Goal: Task Accomplishment & Management: Manage account settings

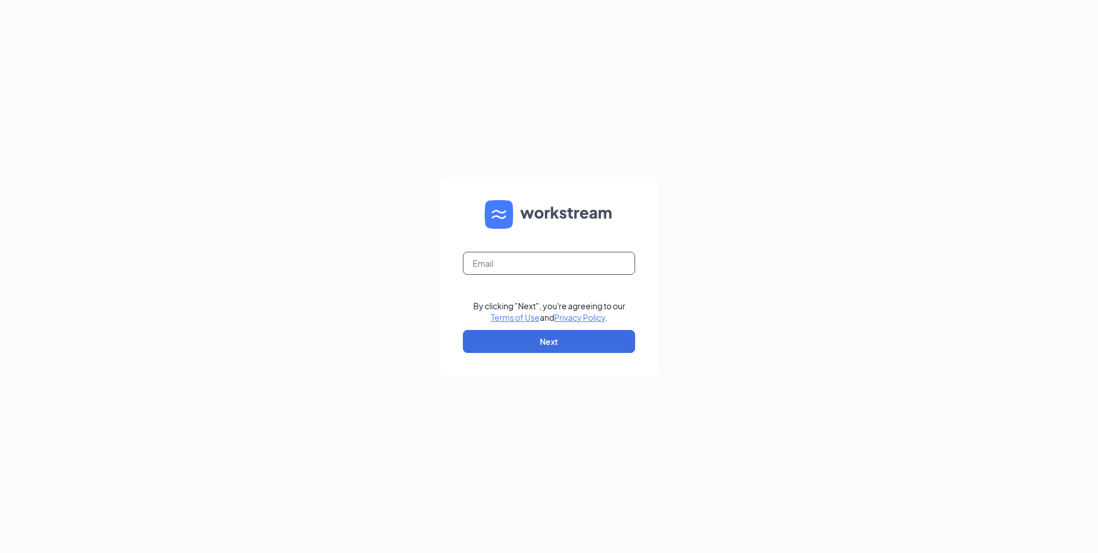
click at [525, 265] on input "text" at bounding box center [549, 263] width 172 height 23
type input "renfro.debbie@ymail.com"
click at [552, 340] on button "Next" at bounding box center [549, 341] width 172 height 23
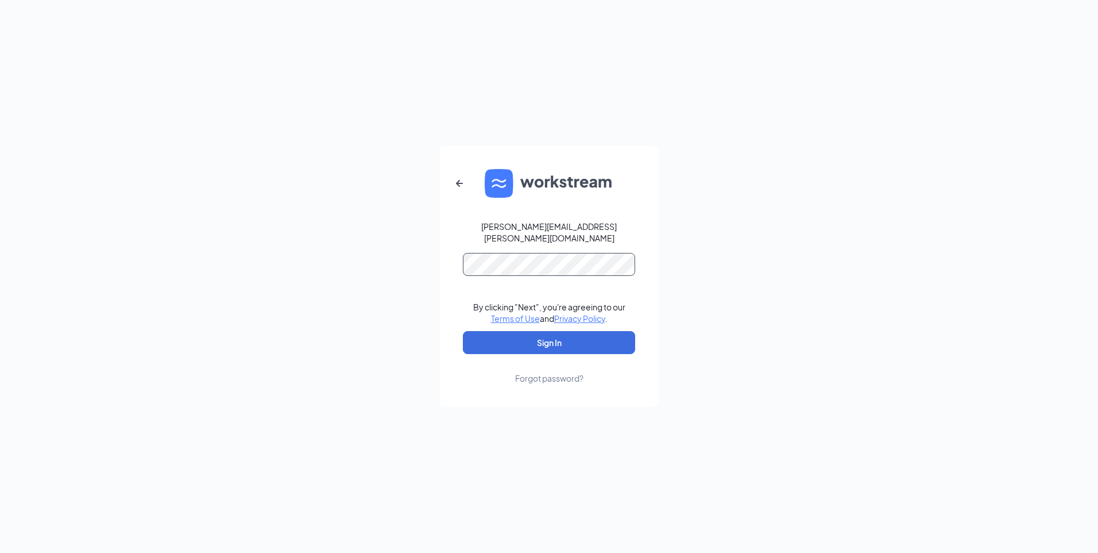
click at [463, 331] on button "Sign In" at bounding box center [549, 342] width 172 height 23
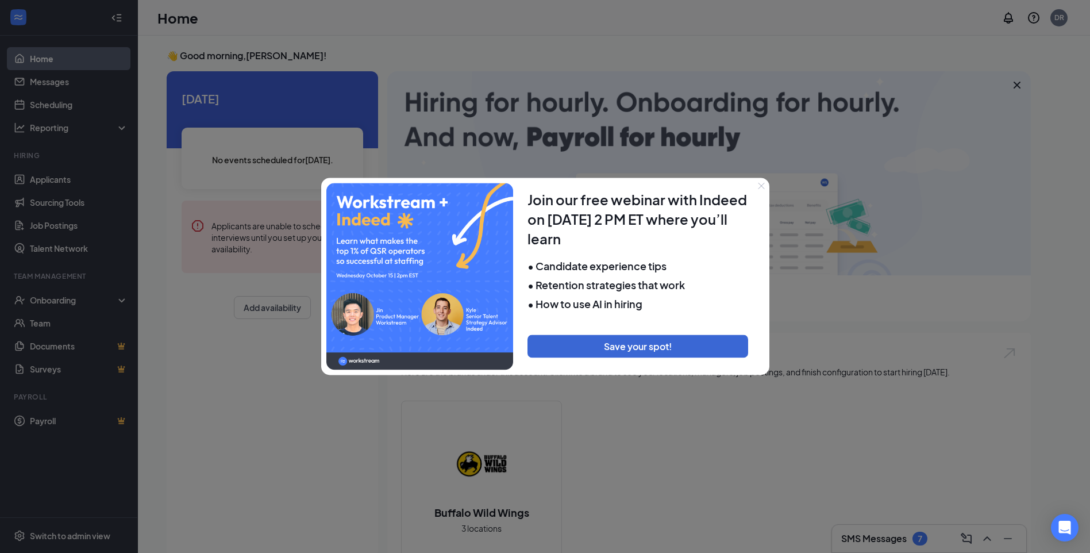
click at [764, 186] on icon "Close" at bounding box center [761, 185] width 7 height 7
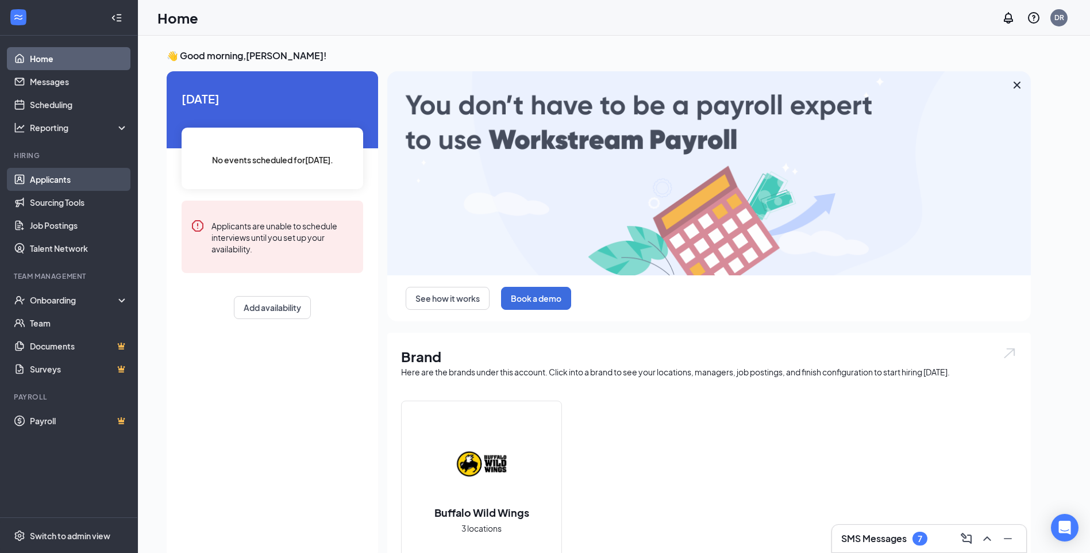
click at [45, 181] on link "Applicants" at bounding box center [79, 179] width 98 height 23
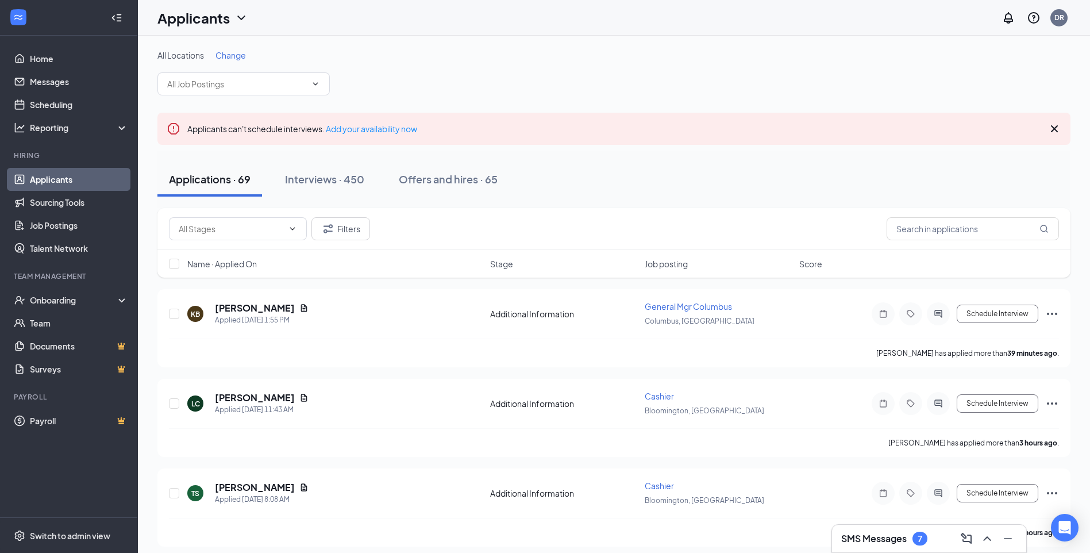
click at [234, 53] on span "Change" at bounding box center [230, 55] width 30 height 10
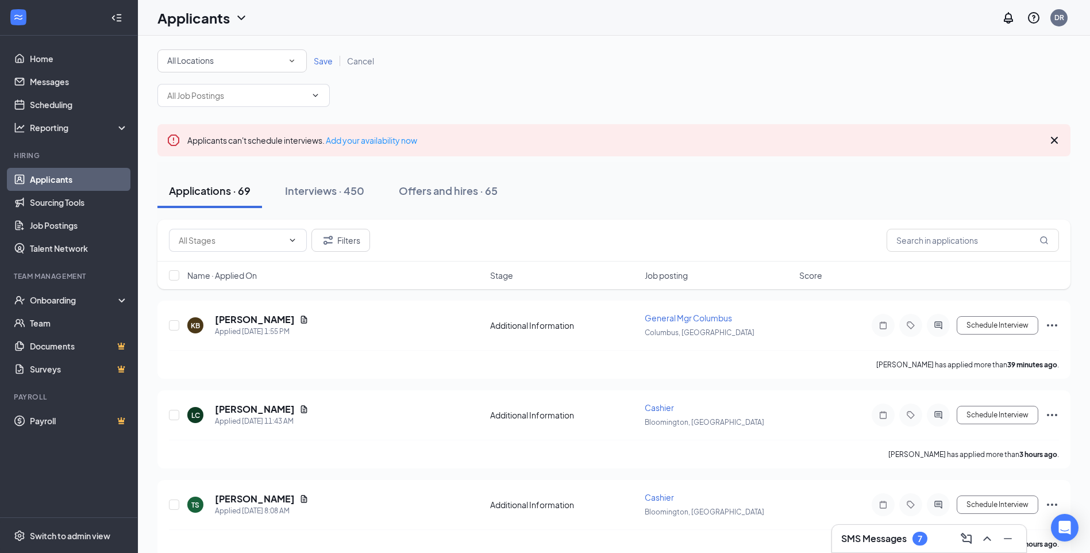
click at [242, 61] on div "All Locations" at bounding box center [232, 61] width 130 height 14
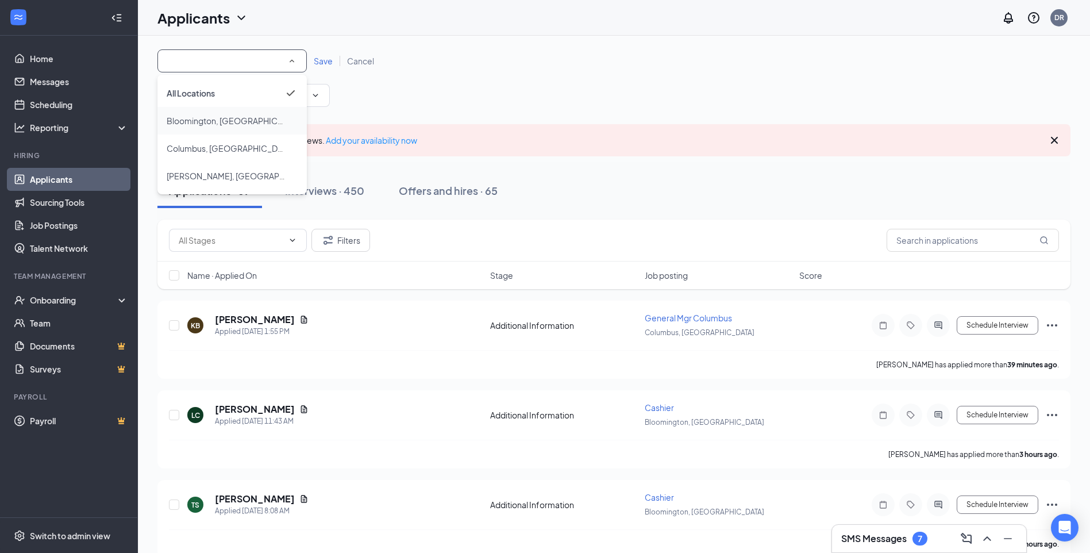
click at [214, 118] on span "Bloomington, [GEOGRAPHIC_DATA]" at bounding box center [235, 120] width 137 height 10
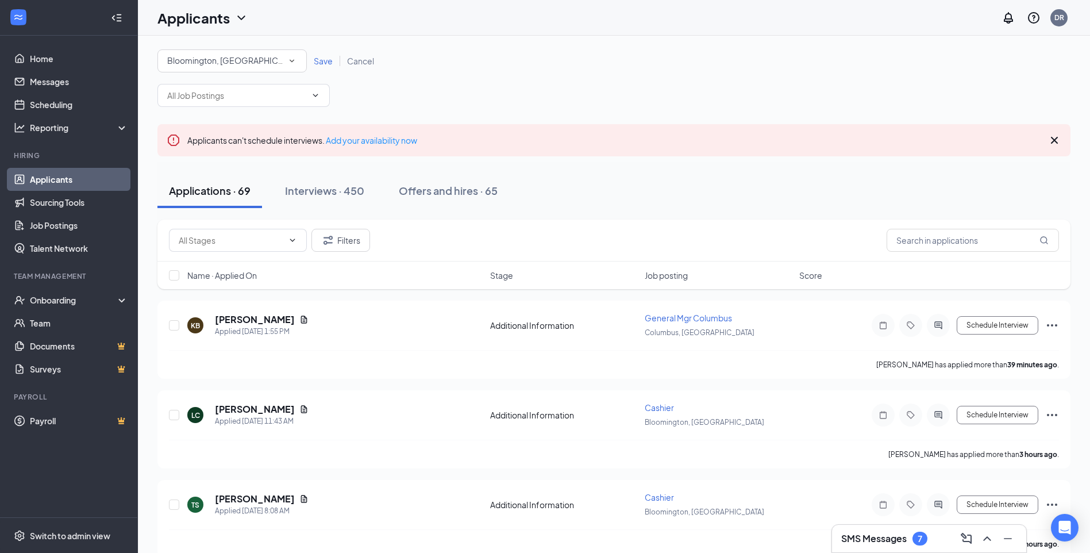
click at [319, 63] on span "Save" at bounding box center [323, 61] width 19 height 10
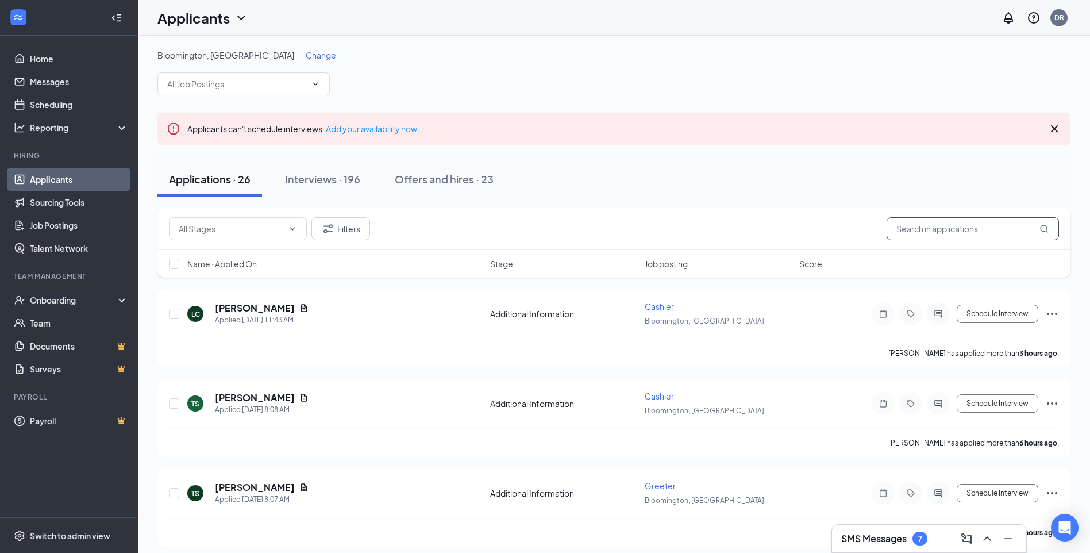
click at [919, 240] on input "text" at bounding box center [972, 228] width 172 height 23
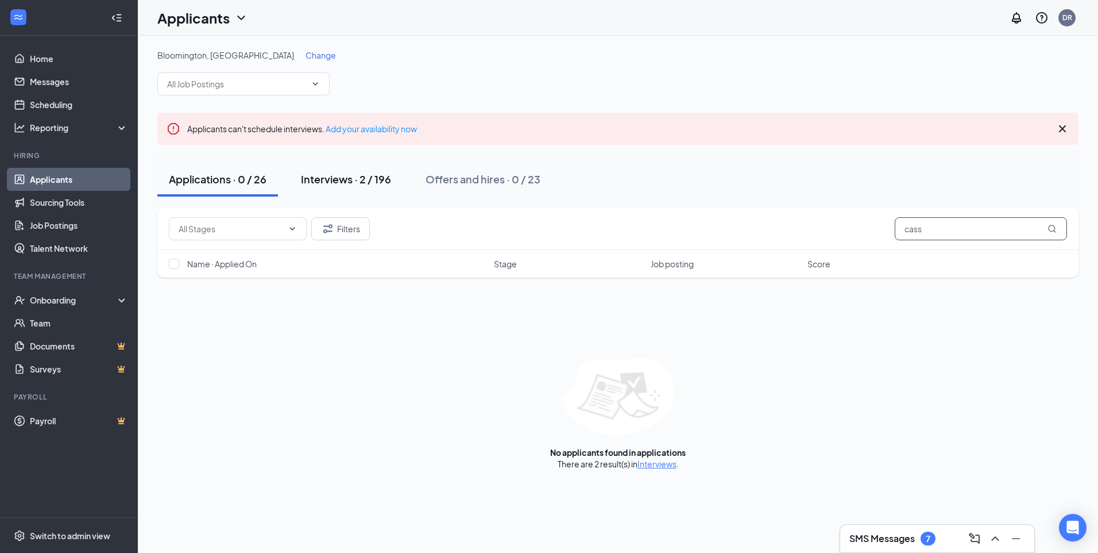
type input "cass"
click at [368, 182] on div "Interviews · 2 / 196" at bounding box center [346, 179] width 90 height 14
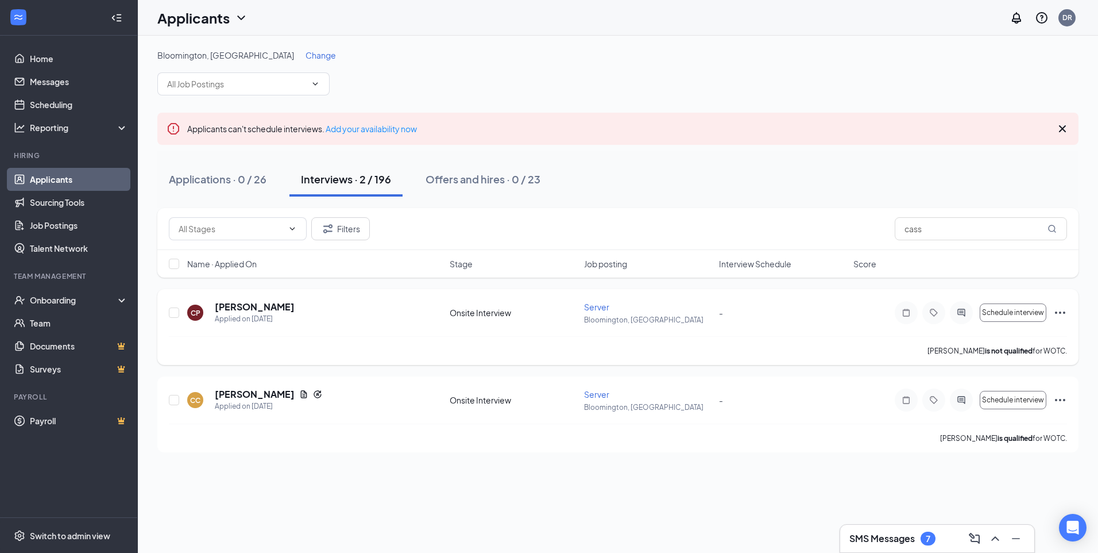
click at [1059, 315] on icon "Ellipses" at bounding box center [1061, 313] width 14 height 14
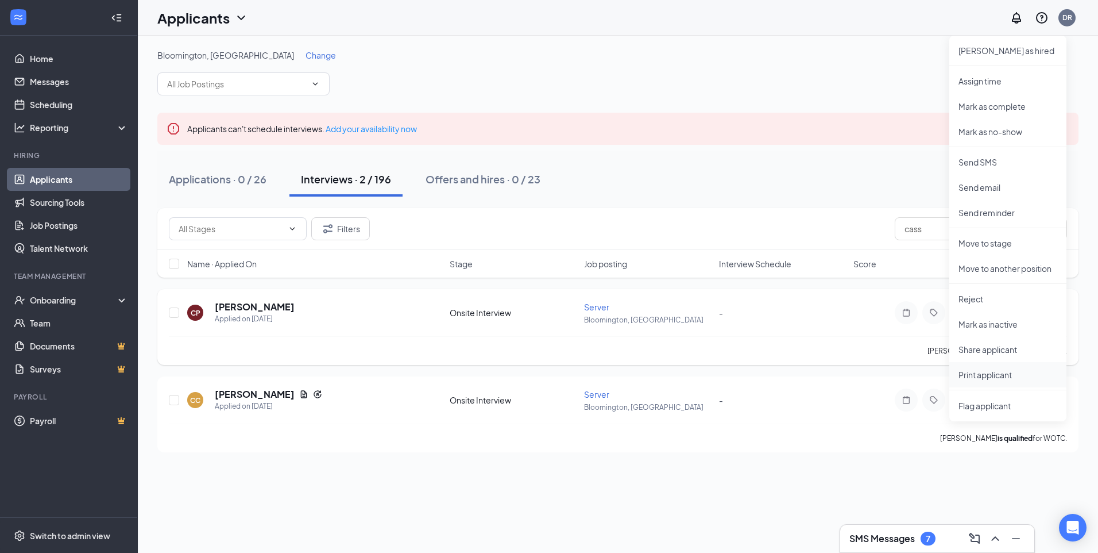
click at [1008, 370] on p "Print applicant" at bounding box center [1008, 374] width 99 height 11
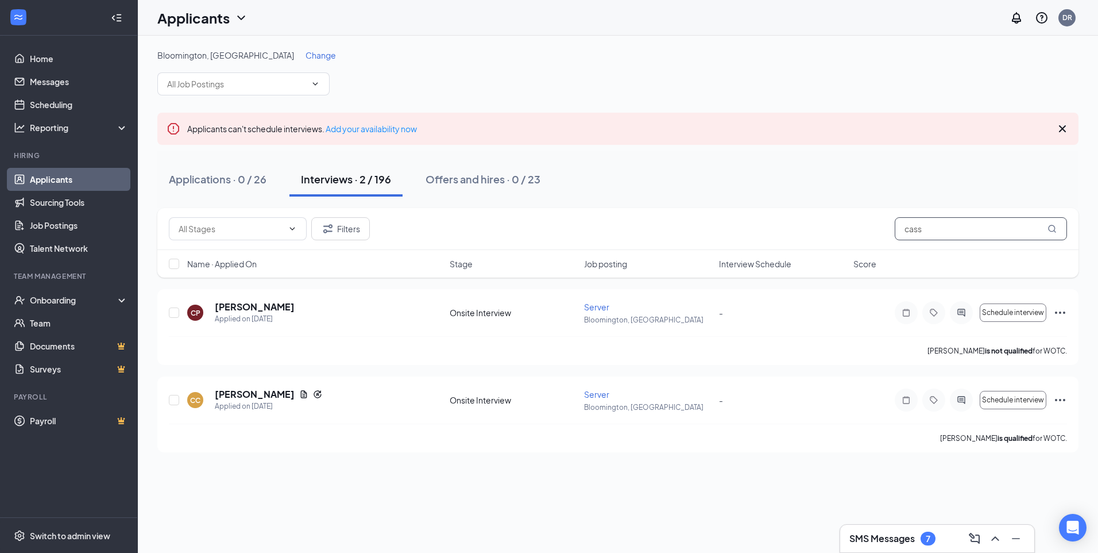
drag, startPoint x: 959, startPoint y: 221, endPoint x: 856, endPoint y: 210, distance: 104.0
click at [856, 210] on div "Filters cass" at bounding box center [618, 229] width 922 height 42
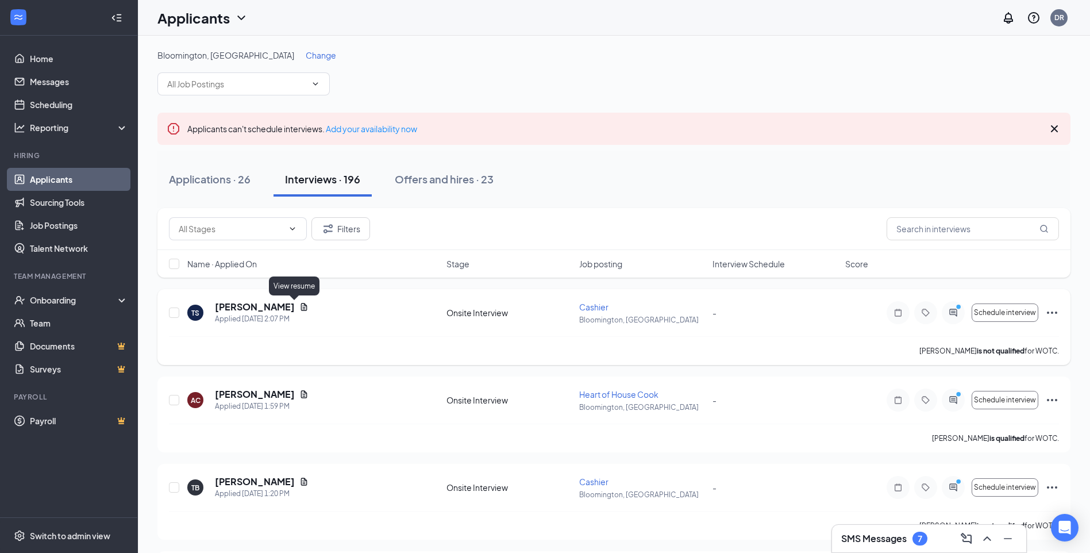
click at [299, 307] on icon "Document" at bounding box center [303, 306] width 9 height 9
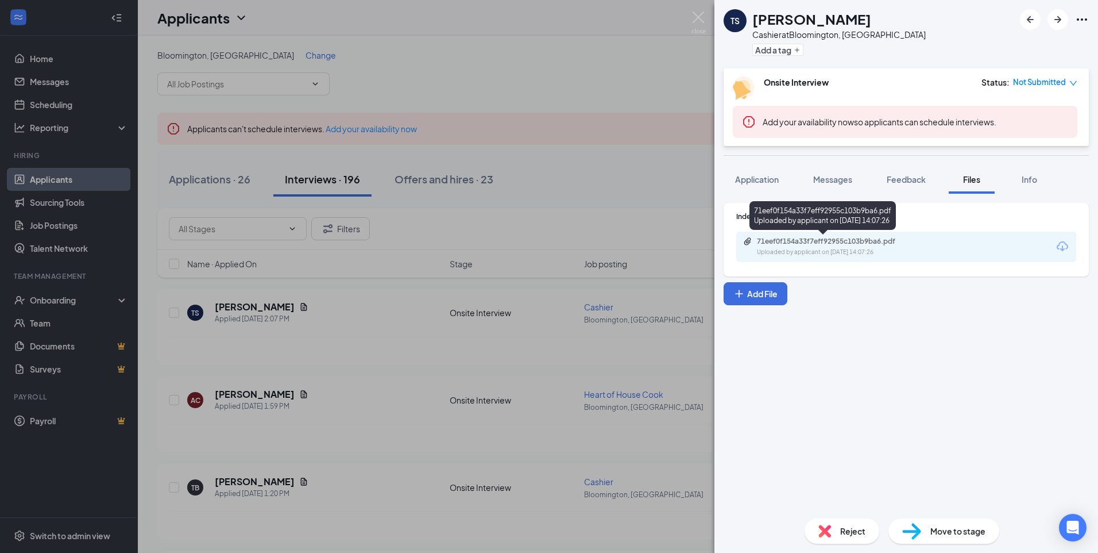
click at [803, 246] on div "71eef0f154a33f7eff92955c103b9ba6.pdf Uploaded by applicant on [DATE] 14:07:26" at bounding box center [836, 247] width 186 height 20
click at [703, 18] on img at bounding box center [699, 22] width 14 height 22
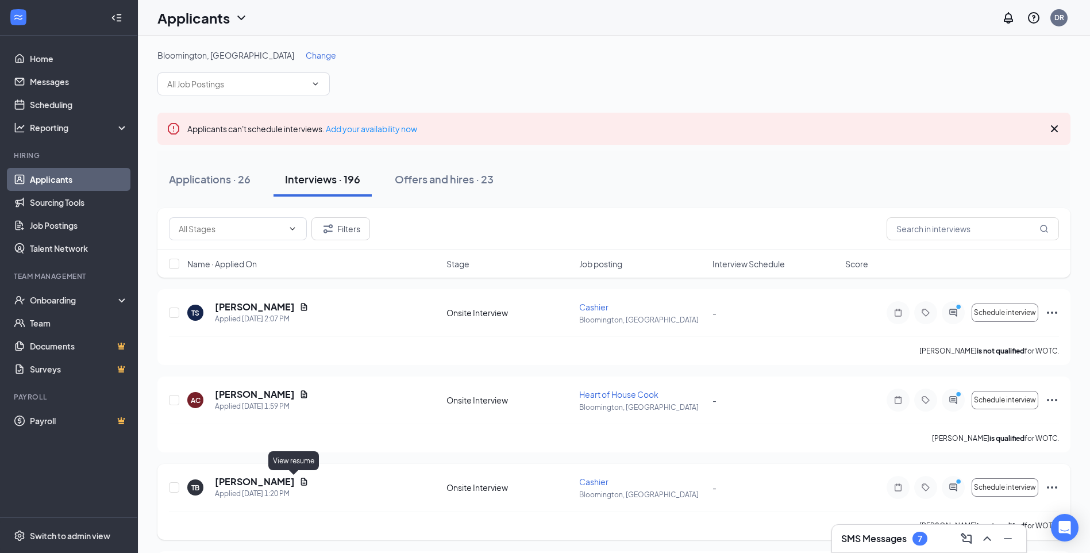
click at [301, 482] on icon "Document" at bounding box center [304, 480] width 6 height 7
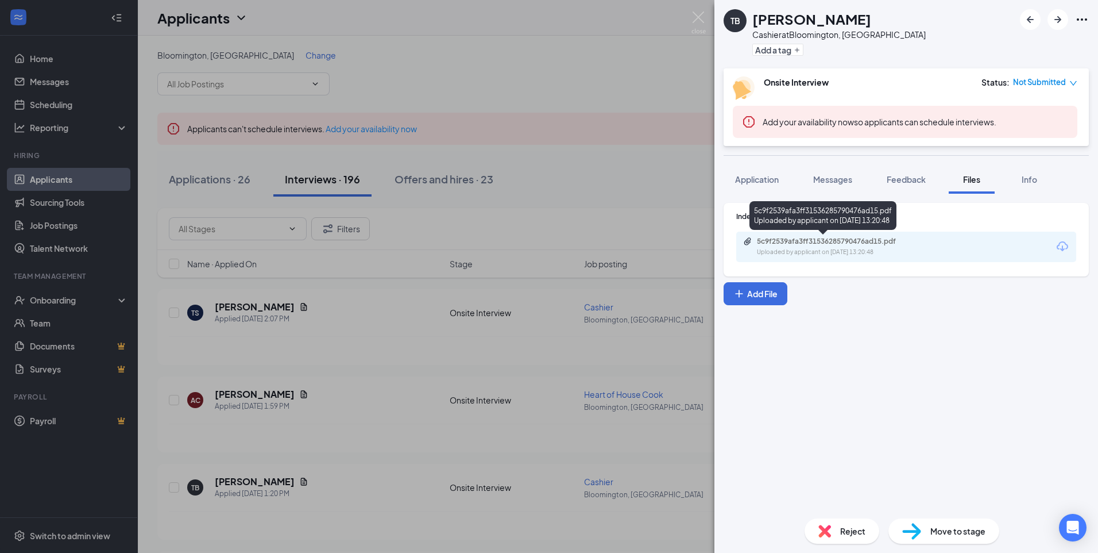
click at [791, 248] on div "Uploaded by applicant on [DATE] 13:20:48" at bounding box center [843, 252] width 172 height 9
click at [702, 21] on img at bounding box center [699, 22] width 14 height 22
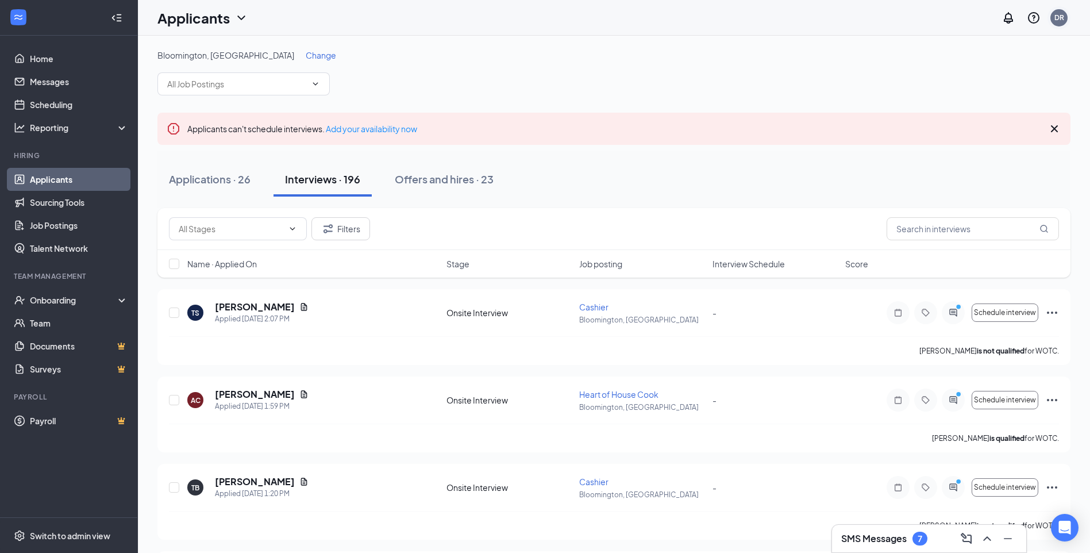
click at [1054, 20] on div "DR" at bounding box center [1059, 18] width 10 height 10
click at [976, 184] on li "Log out" at bounding box center [1001, 175] width 138 height 23
